Goal: Information Seeking & Learning: Learn about a topic

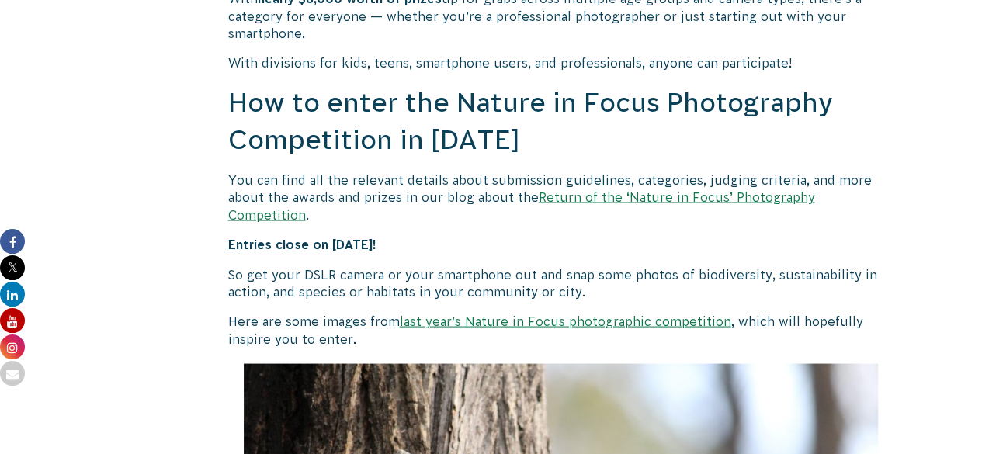
scroll to position [1344, 0]
click at [596, 313] on link "last year’s Nature in Focus photographic competition" at bounding box center [565, 320] width 331 height 14
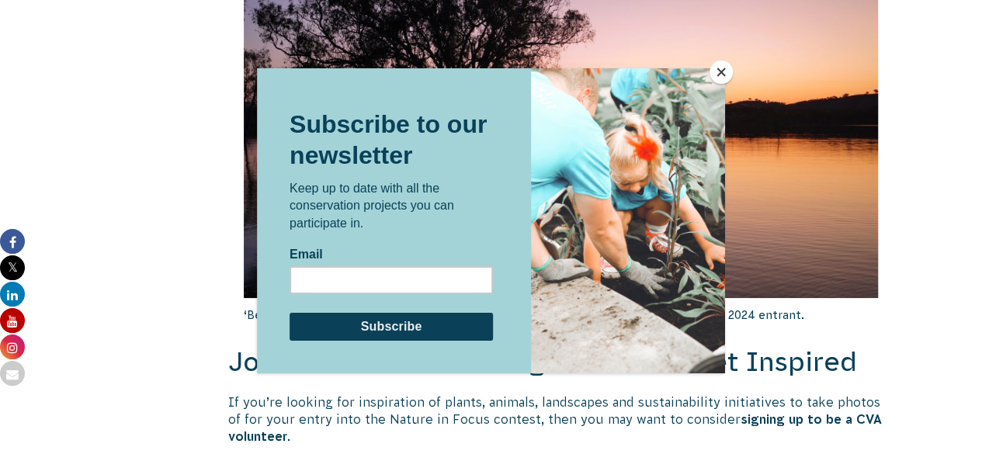
scroll to position [2817, 0]
click at [717, 75] on button "Close" at bounding box center [720, 72] width 23 height 23
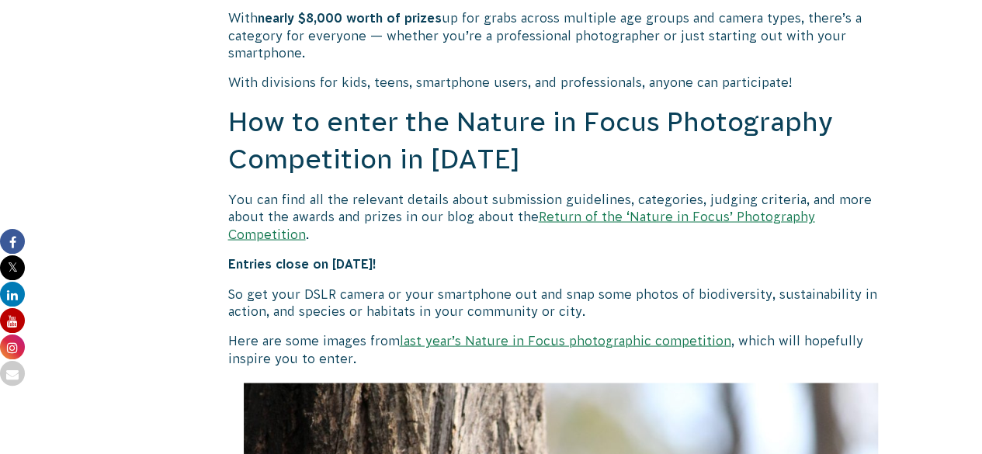
scroll to position [1325, 0]
click at [579, 219] on link "Return of the ‘Nature in Focus’ Photography Competition" at bounding box center [521, 223] width 587 height 31
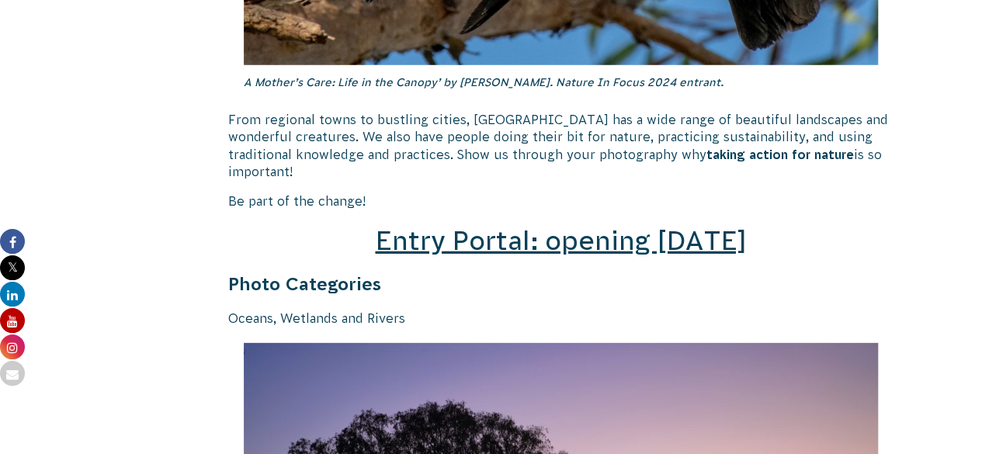
scroll to position [2183, 0]
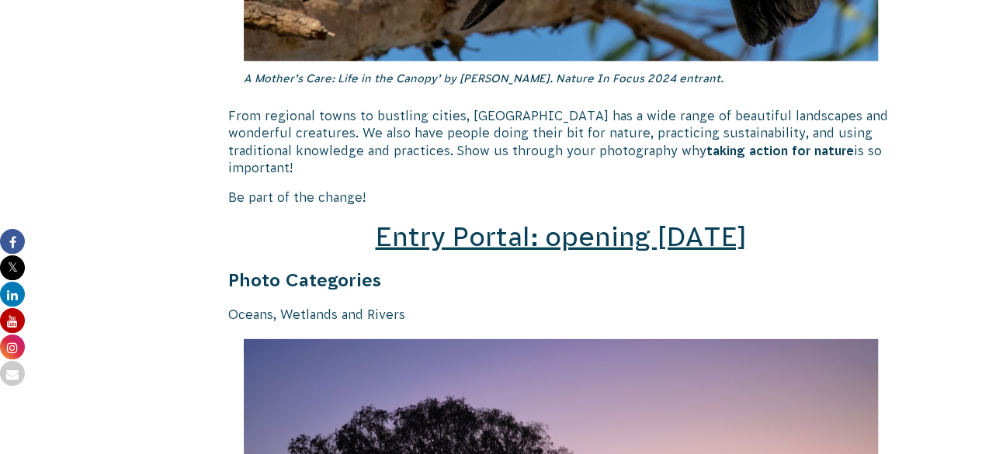
click at [512, 228] on span "Entry Portal: opening [DATE]" at bounding box center [560, 236] width 371 height 29
